Goal: Information Seeking & Learning: Learn about a topic

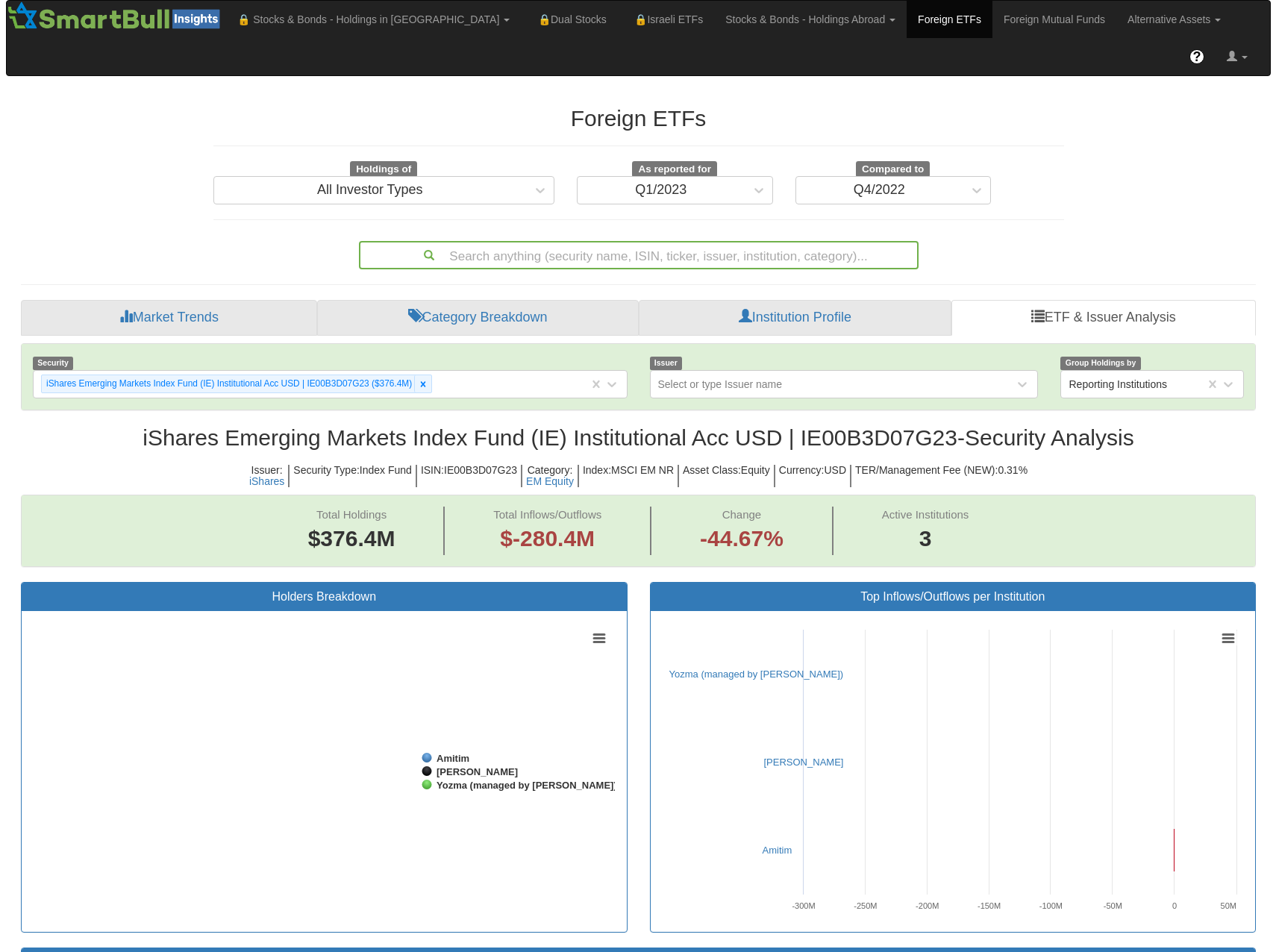
scroll to position [30, 1208]
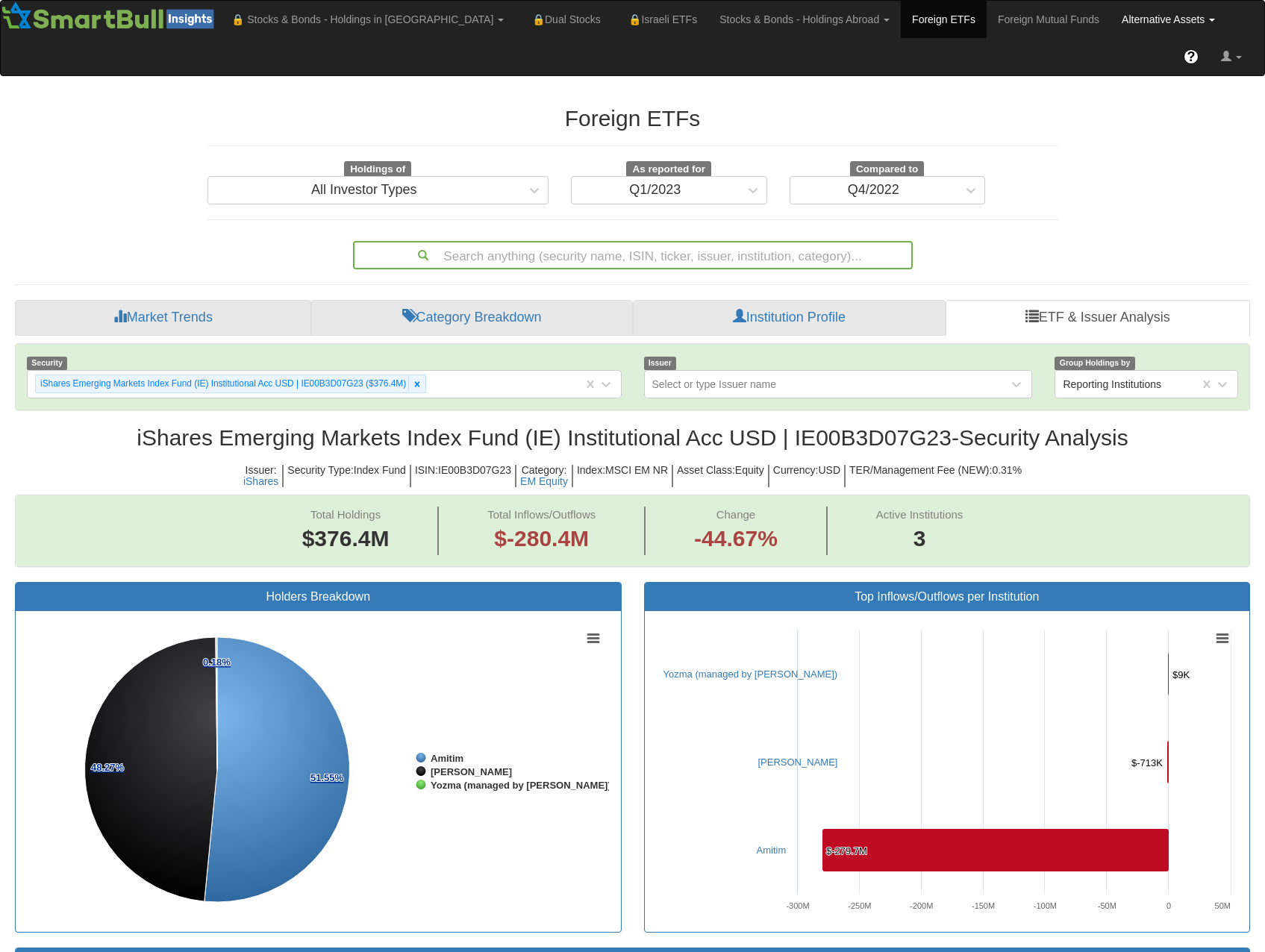
click at [1110, 25] on link "Alternative Assets" at bounding box center [1168, 19] width 116 height 37
click at [1111, 92] on link "All Assets" at bounding box center [1188, 91] width 154 height 20
